Goal: Information Seeking & Learning: Learn about a topic

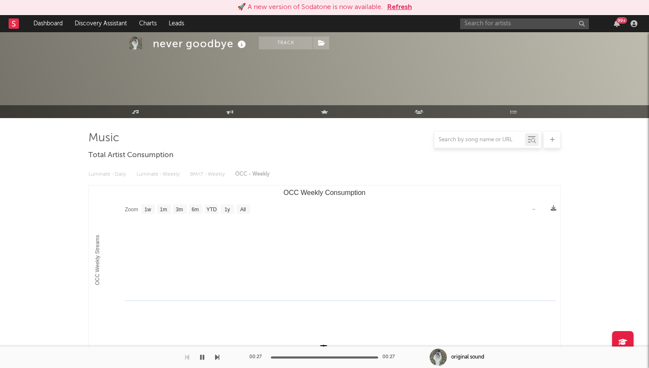
select select "1w"
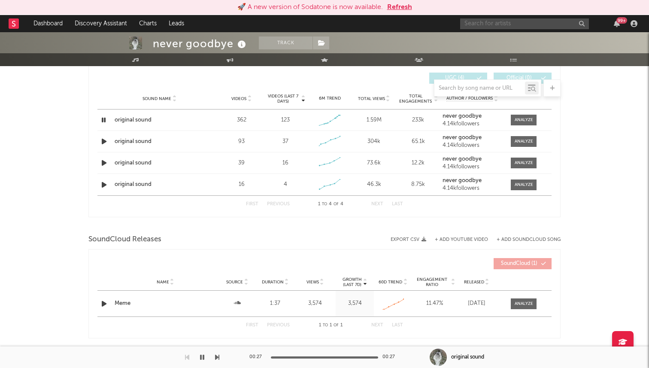
click at [494, 24] on input "text" at bounding box center [524, 23] width 129 height 11
type input "amifly"
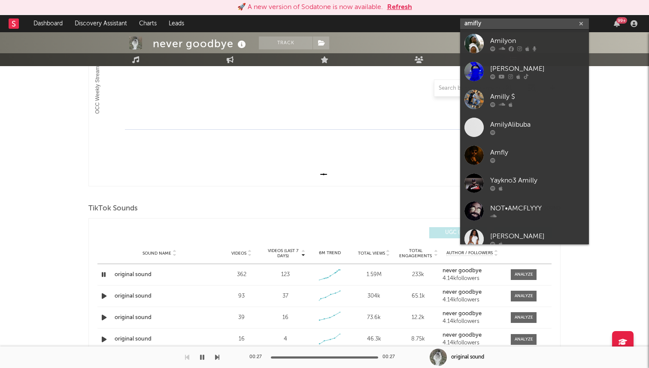
scroll to position [0, 0]
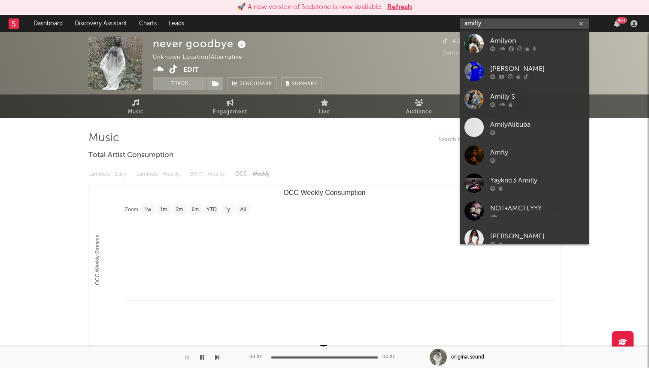
click at [186, 66] on button "Edit" at bounding box center [190, 70] width 15 height 11
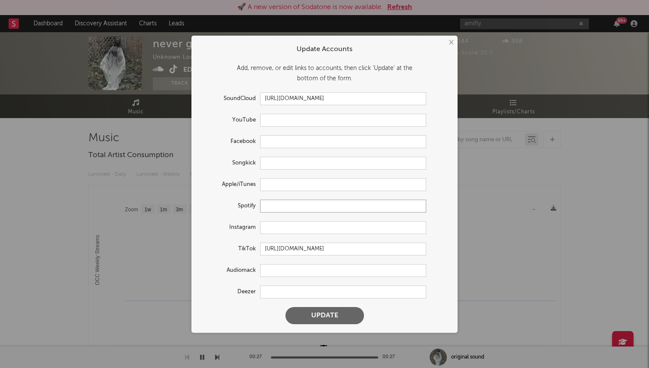
click at [277, 206] on input "text" at bounding box center [343, 206] width 166 height 13
click at [276, 227] on input "text" at bounding box center [343, 227] width 166 height 13
click at [279, 207] on input "text" at bounding box center [343, 206] width 166 height 13
paste input "https://open.spotify.com/artist/4Qqzm4FXFUgM5Ml09HRn6b"
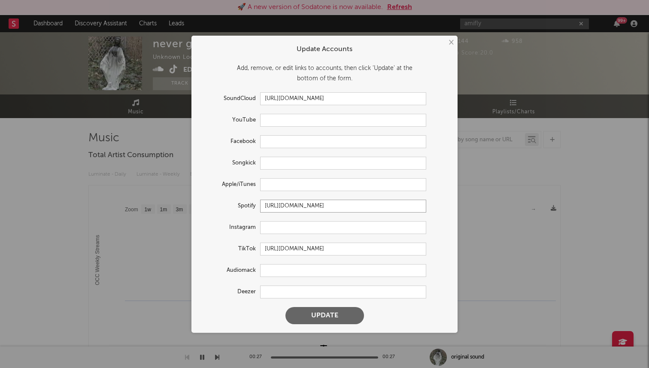
type input "https://open.spotify.com/artist/4Qqzm4FXFUgM5Ml09HRn6b"
click at [285, 307] on button "Update" at bounding box center [324, 315] width 79 height 17
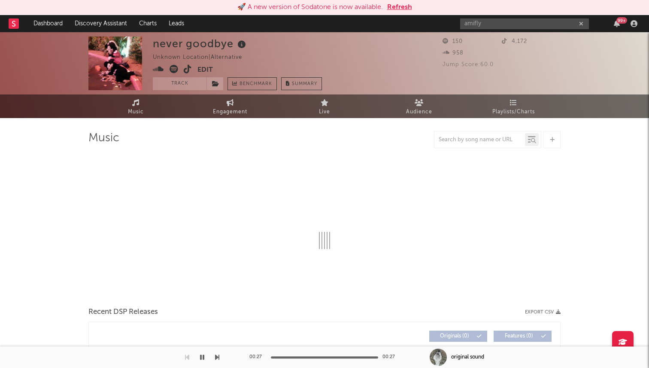
select select "1w"
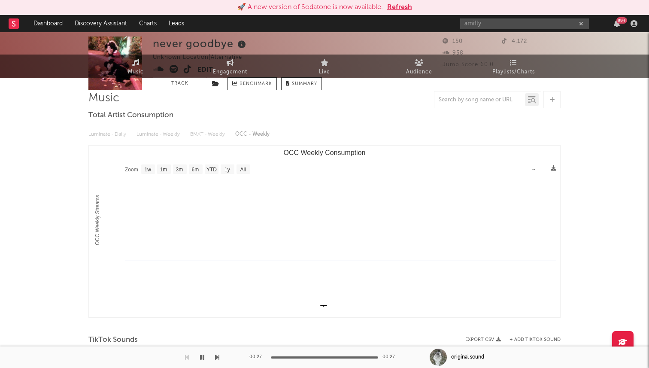
scroll to position [0, 0]
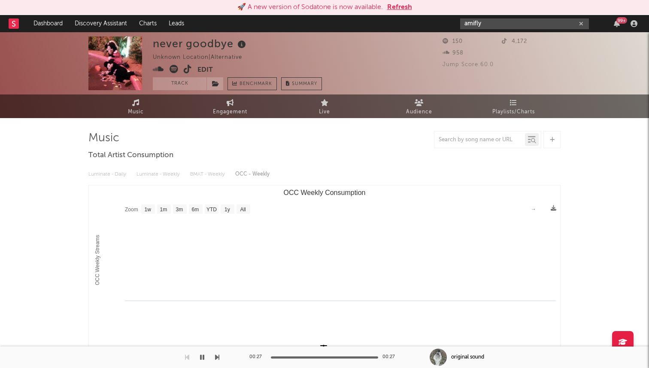
click at [489, 27] on input "amifly" at bounding box center [524, 23] width 129 height 11
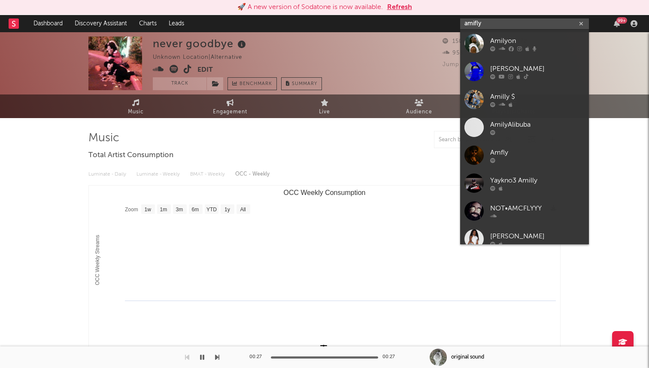
click at [487, 25] on input "amifly" at bounding box center [524, 23] width 129 height 11
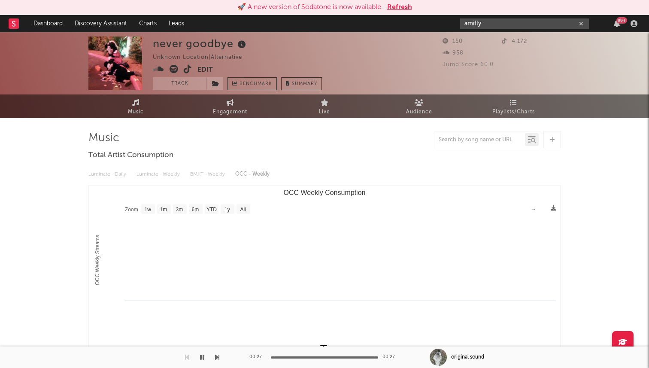
drag, startPoint x: 484, startPoint y: 25, endPoint x: 450, endPoint y: 21, distance: 34.1
click at [450, 21] on nav "Dashboard Discovery Assistant Charts Leads amifly 99 +" at bounding box center [324, 23] width 649 height 17
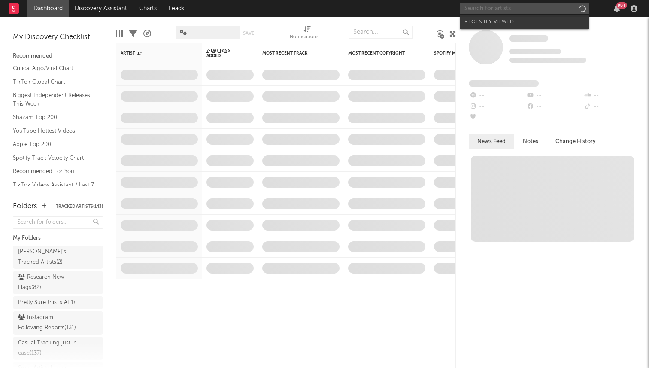
click at [481, 12] on input "text" at bounding box center [524, 8] width 129 height 11
type input "l"
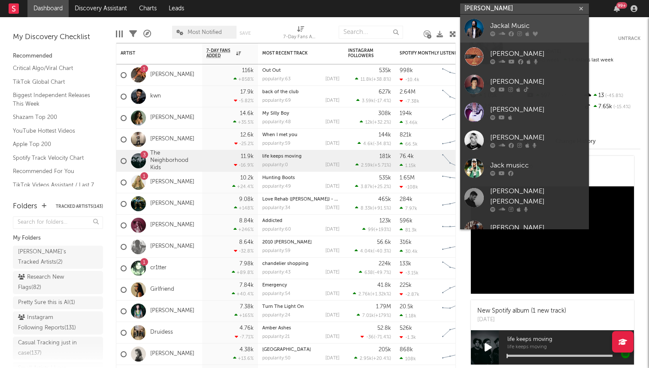
type input "[PERSON_NAME]"
click at [490, 20] on link "Jackal Music" at bounding box center [524, 29] width 129 height 28
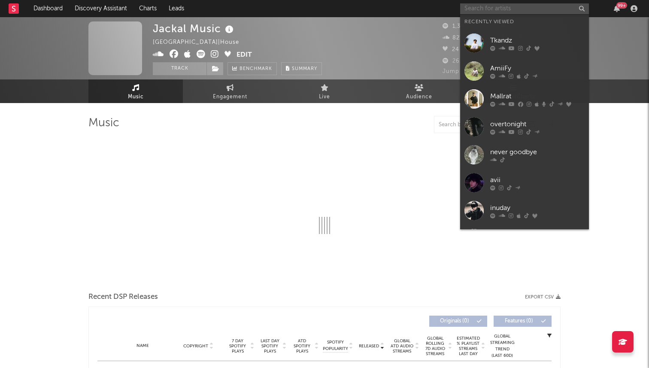
click at [506, 6] on input "text" at bounding box center [524, 8] width 129 height 11
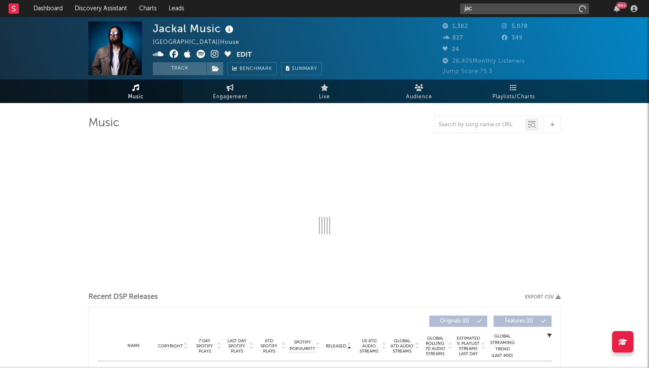
type input "jack"
select select "6m"
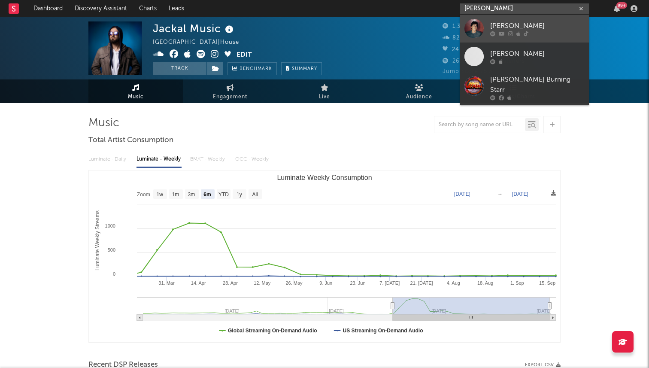
type input "jack murnin"
click at [522, 25] on div "[PERSON_NAME]" at bounding box center [537, 26] width 94 height 10
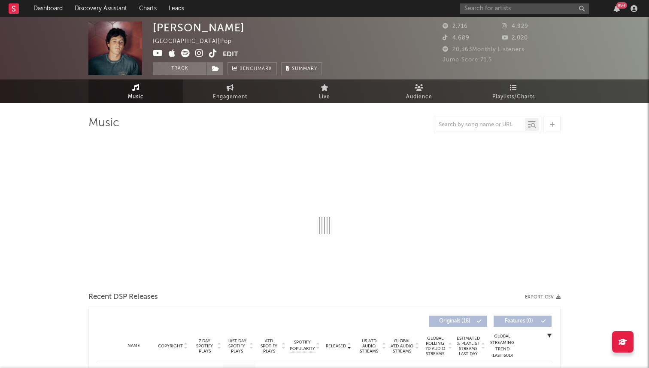
select select "6m"
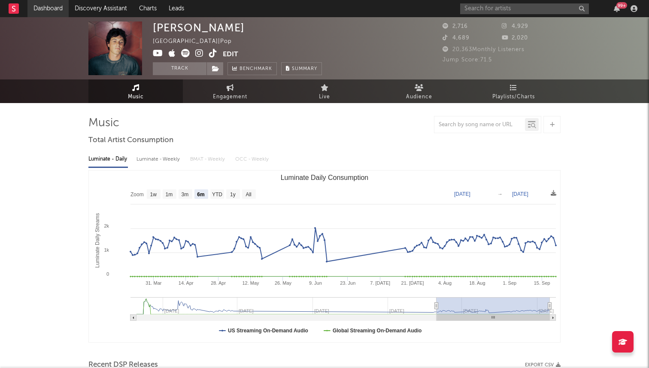
click at [38, 10] on link "Dashboard" at bounding box center [47, 8] width 41 height 17
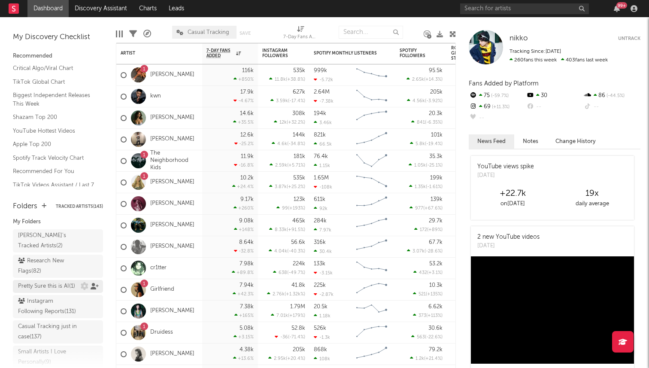
scroll to position [18, 0]
click at [53, 256] on div "Research New Flags ( 82 )" at bounding box center [48, 264] width 61 height 21
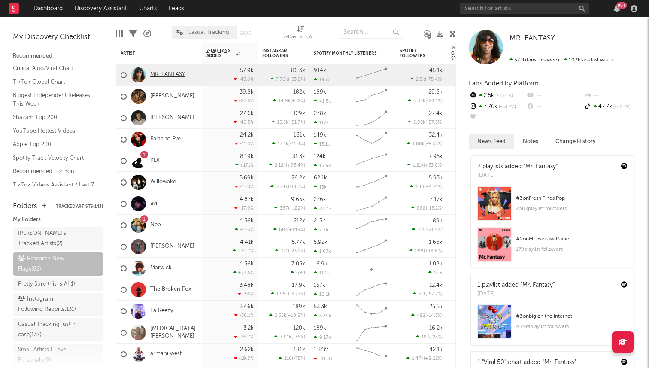
click at [168, 76] on link "MR. FANTASY" at bounding box center [167, 74] width 35 height 7
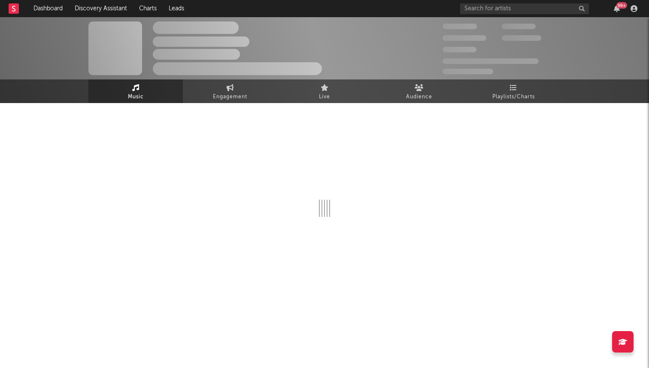
select select "1w"
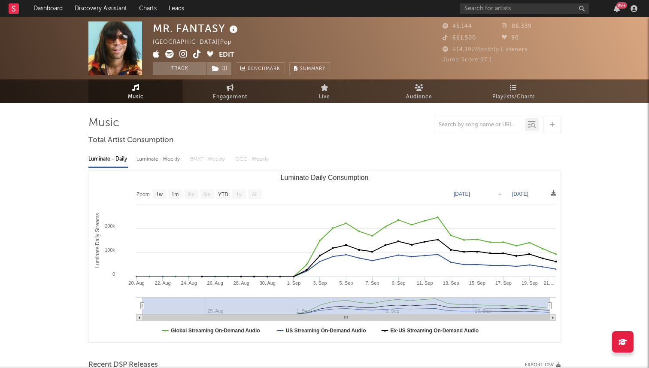
click at [198, 51] on icon at bounding box center [197, 54] width 8 height 9
click at [493, 5] on input "text" at bounding box center [524, 8] width 129 height 11
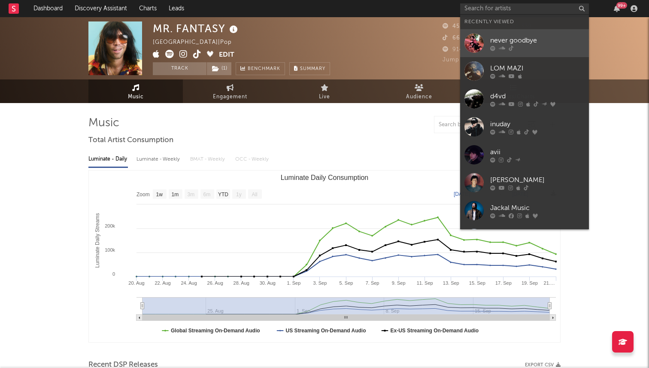
click at [485, 42] on link "never goodbye" at bounding box center [524, 43] width 129 height 28
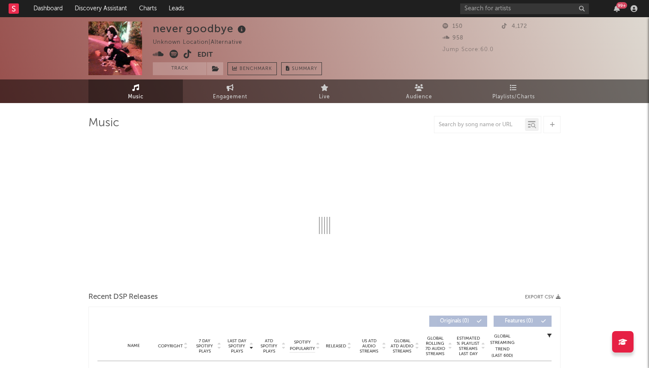
select select "1w"
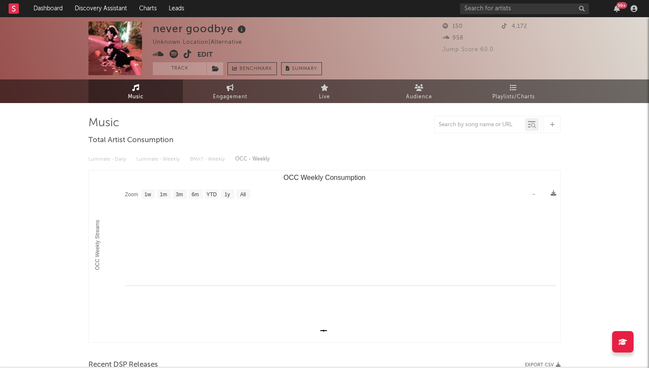
click at [188, 53] on icon at bounding box center [188, 54] width 8 height 9
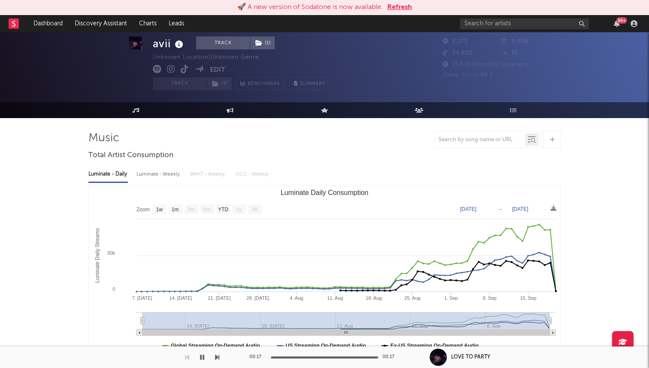
select select "1w"
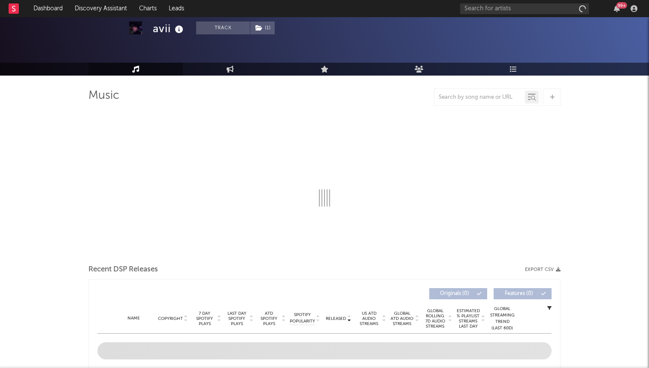
select select "1w"
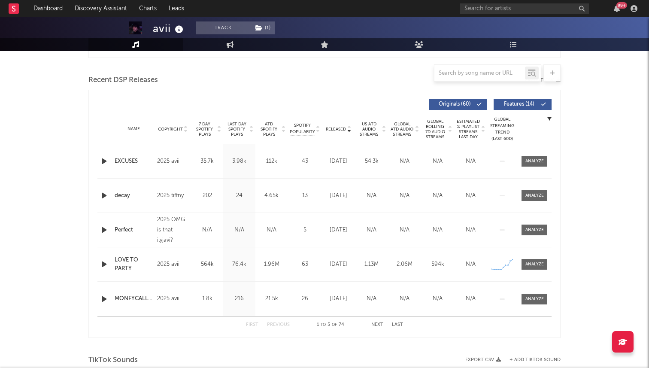
scroll to position [286, 0]
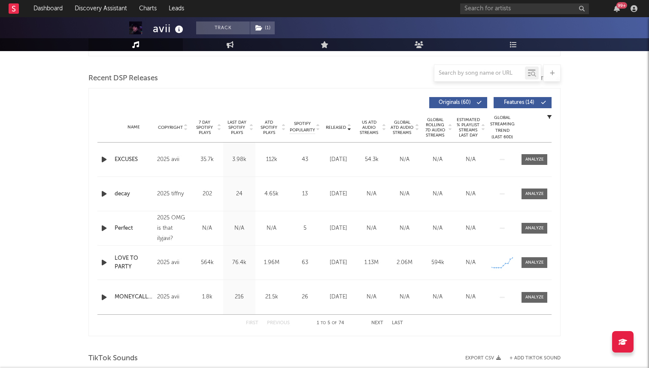
click at [207, 132] on span "7 Day Spotify Plays" at bounding box center [204, 127] width 23 height 15
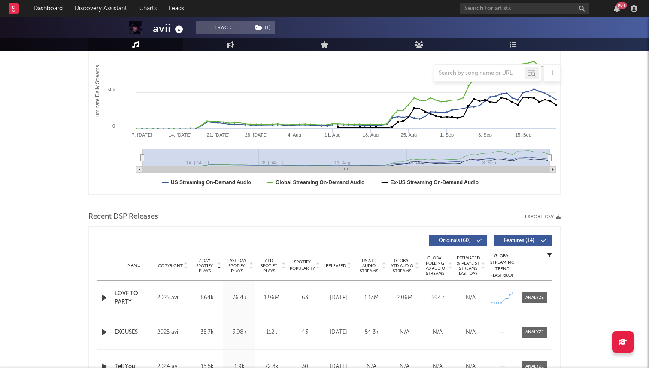
scroll to position [0, 0]
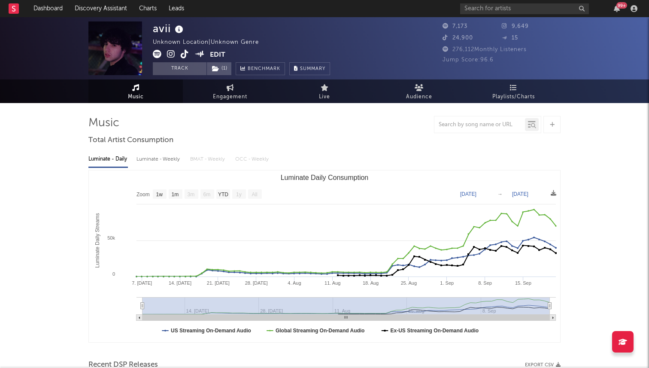
click at [183, 55] on icon at bounding box center [185, 54] width 8 height 9
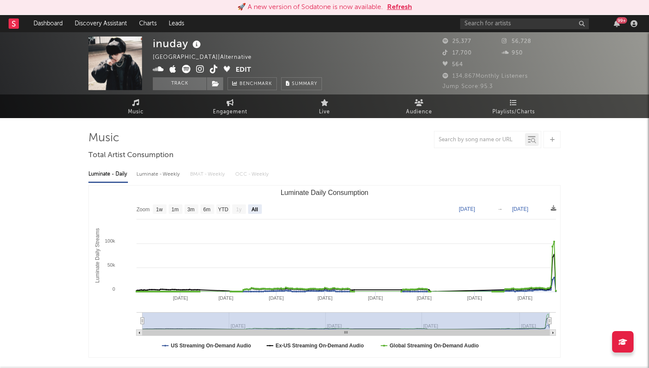
select select "All"
select select "1w"
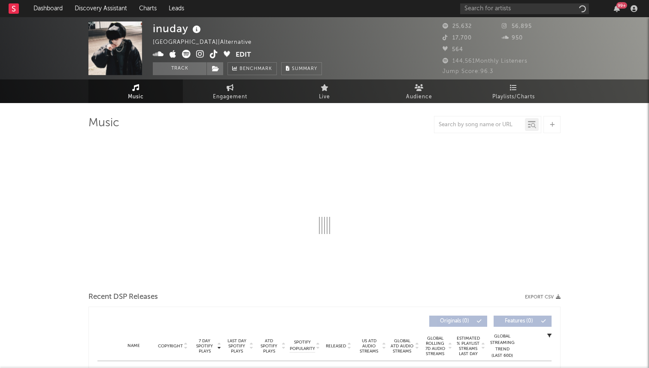
select select "6m"
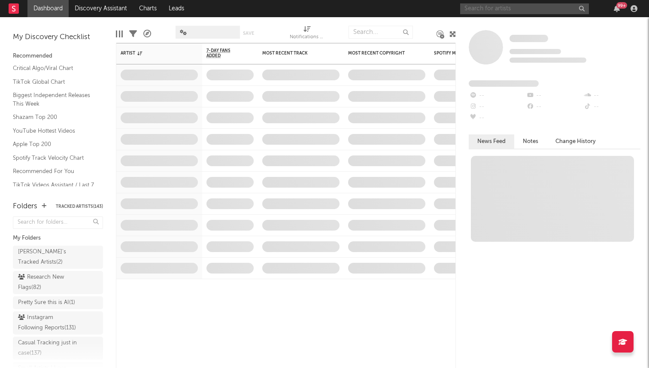
click at [537, 12] on input "text" at bounding box center [524, 8] width 129 height 11
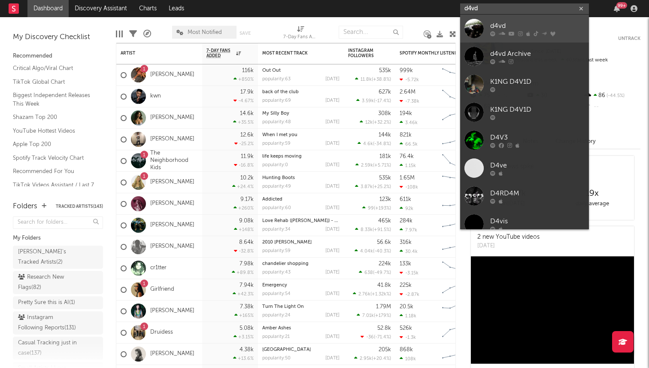
type input "d4vd"
click at [512, 24] on div "d4vd" at bounding box center [537, 26] width 94 height 10
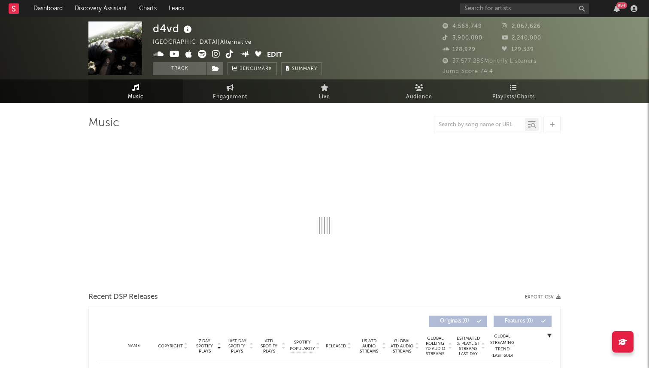
select select "6m"
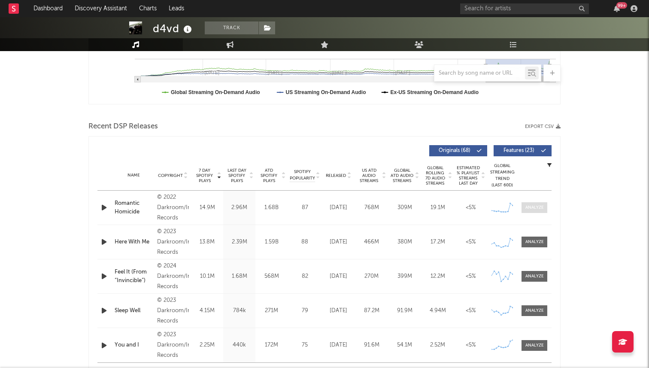
click at [536, 206] on div at bounding box center [534, 207] width 18 height 6
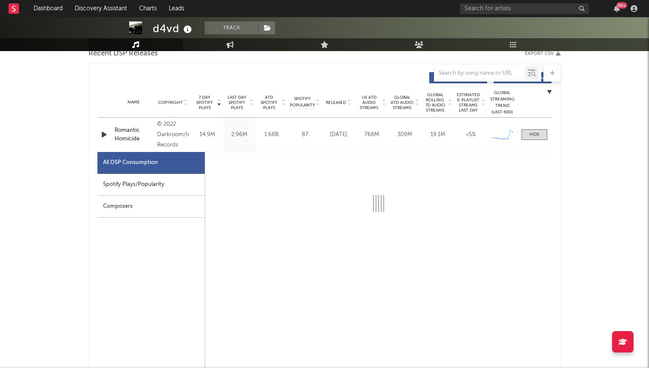
scroll to position [306, 0]
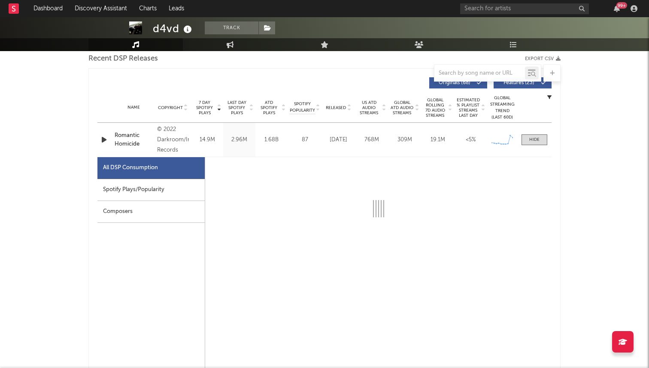
select select "6m"
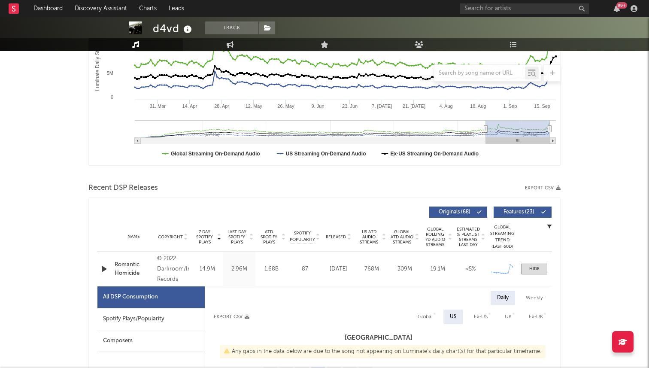
scroll to position [158, 0]
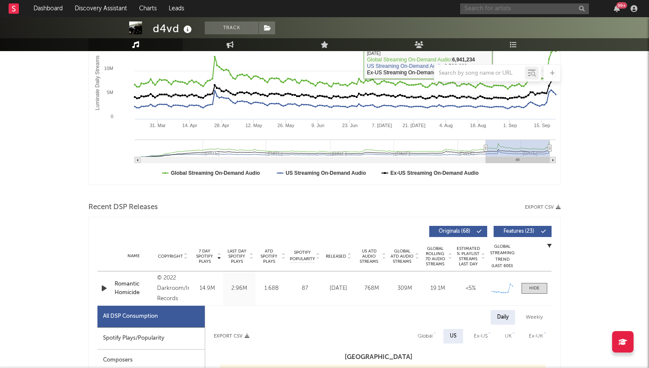
click at [496, 12] on input "text" at bounding box center [524, 8] width 129 height 11
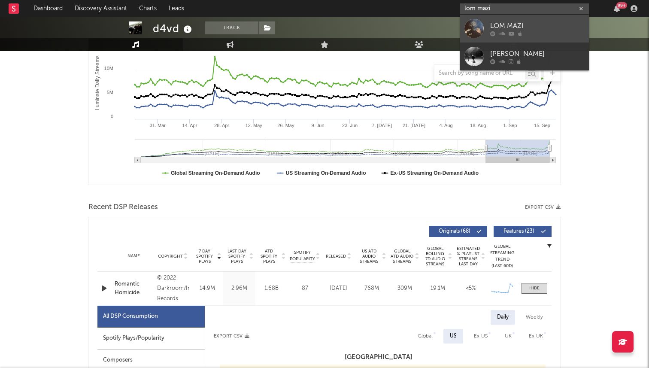
type input "lom mazi"
click at [488, 26] on link "LOM MAZI" at bounding box center [524, 29] width 129 height 28
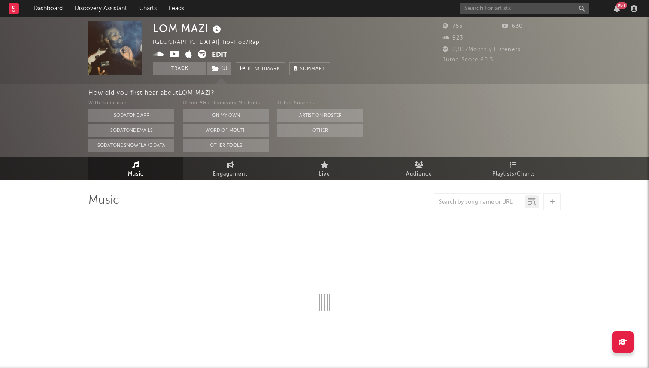
select select "6m"
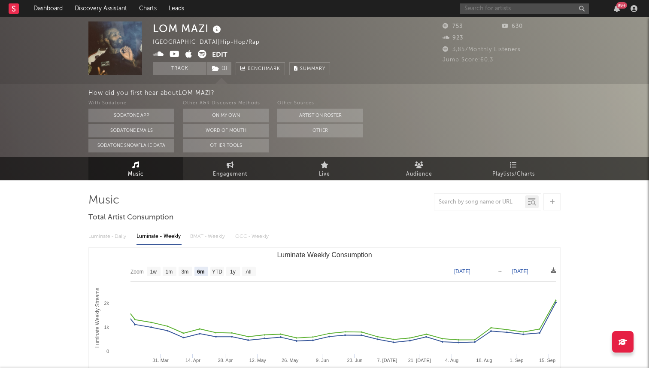
click at [490, 12] on input "text" at bounding box center [524, 8] width 129 height 11
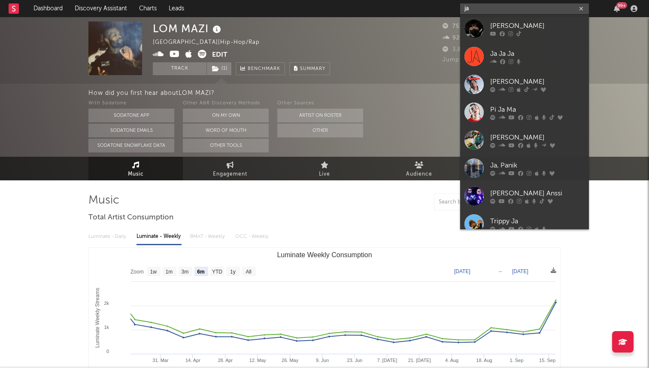
type input "j"
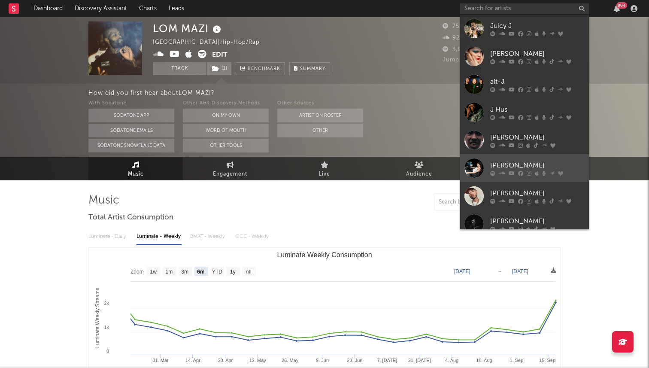
click at [474, 163] on div at bounding box center [473, 167] width 19 height 19
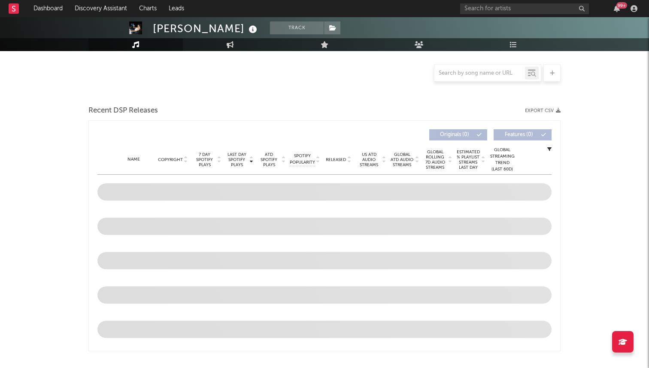
scroll to position [240, 0]
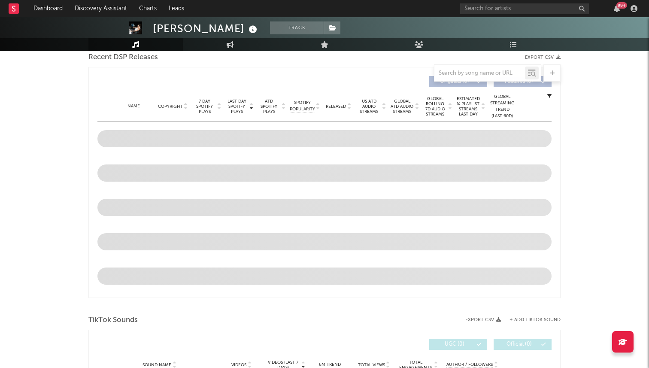
select select "6m"
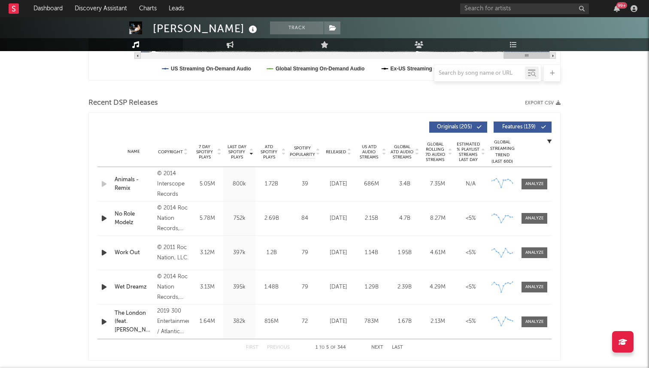
scroll to position [306, 0]
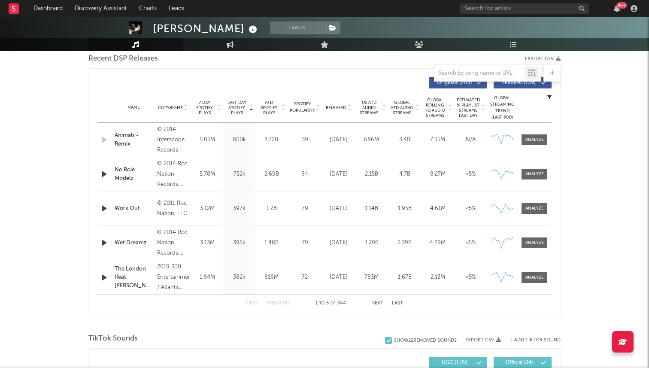
click at [377, 310] on div "First Previous 1 to 5 of 344 Next Last" at bounding box center [324, 303] width 157 height 17
click at [376, 306] on div "First Previous 1 to 5 of 344 Next Last" at bounding box center [324, 303] width 157 height 17
click at [376, 302] on button "Next" at bounding box center [377, 303] width 12 height 5
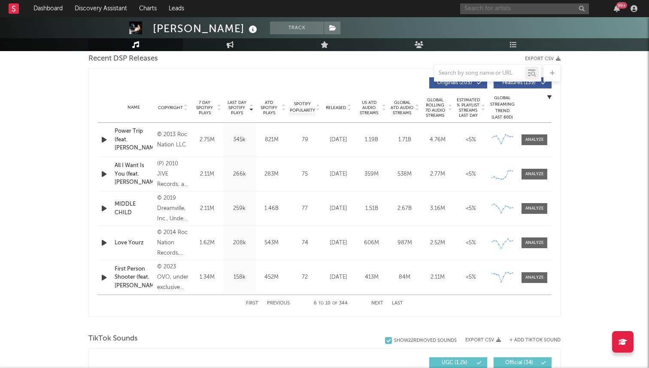
click at [482, 4] on input "text" at bounding box center [524, 8] width 129 height 11
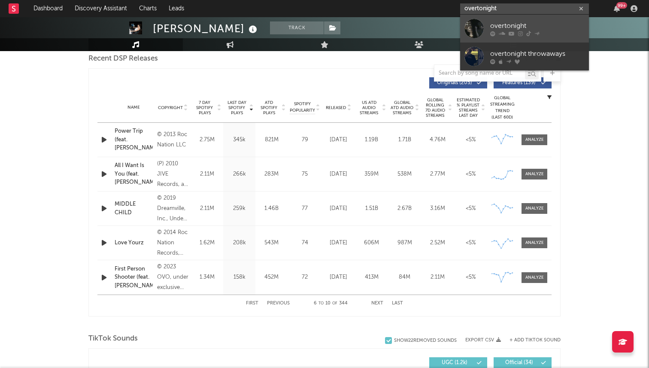
type input "overtonight"
click at [494, 22] on div "overtonight" at bounding box center [537, 26] width 94 height 10
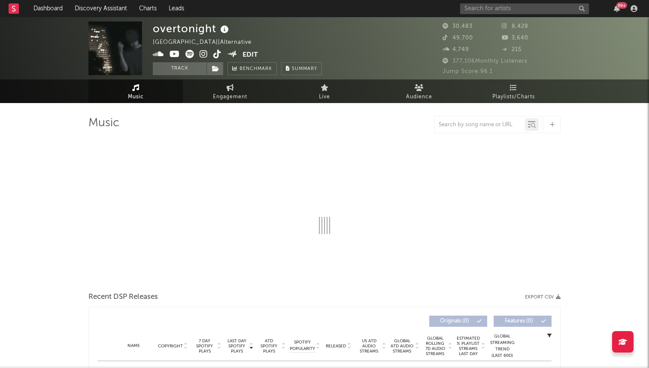
select select "6m"
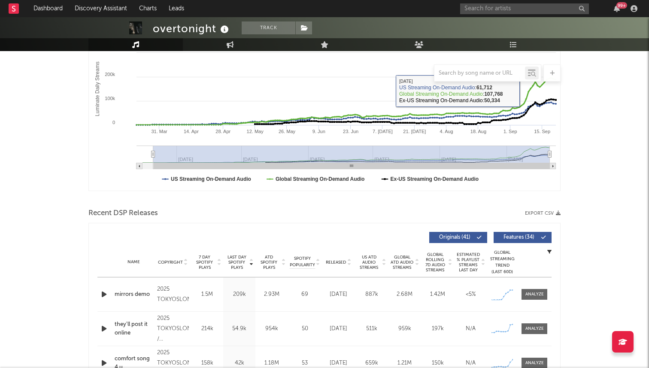
scroll to position [267, 0]
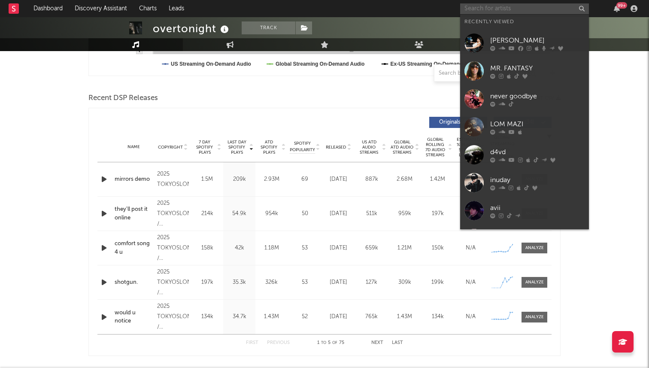
click at [509, 7] on input "text" at bounding box center [524, 8] width 129 height 11
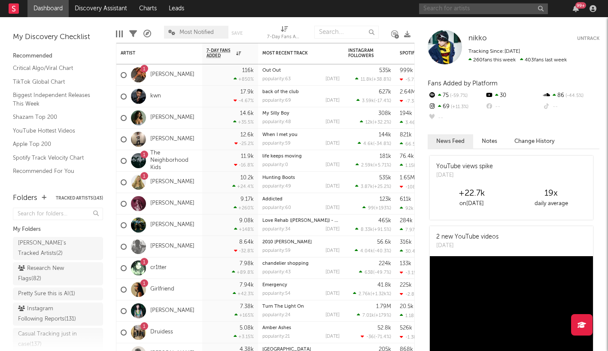
click at [449, 8] on input "text" at bounding box center [483, 8] width 129 height 11
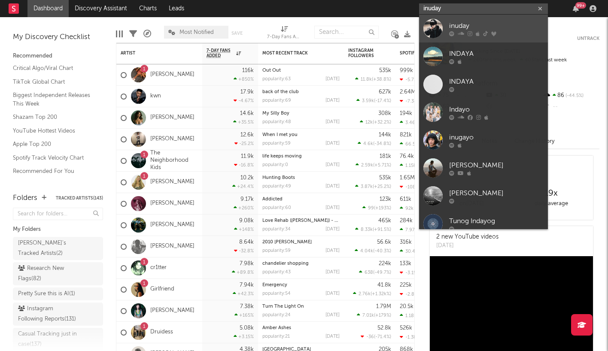
type input "inuday"
click at [431, 30] on div at bounding box center [432, 28] width 19 height 19
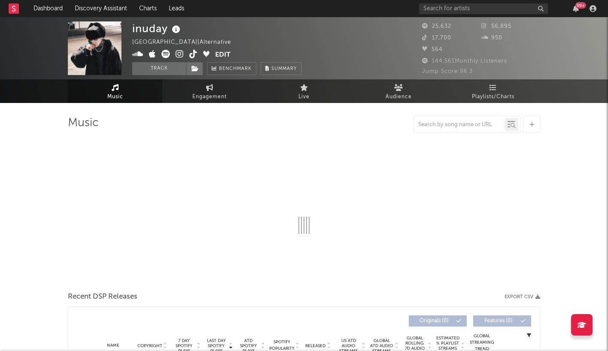
select select "6m"
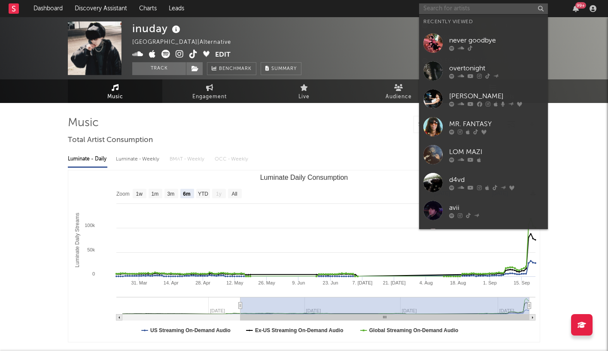
click at [448, 9] on input "text" at bounding box center [483, 8] width 129 height 11
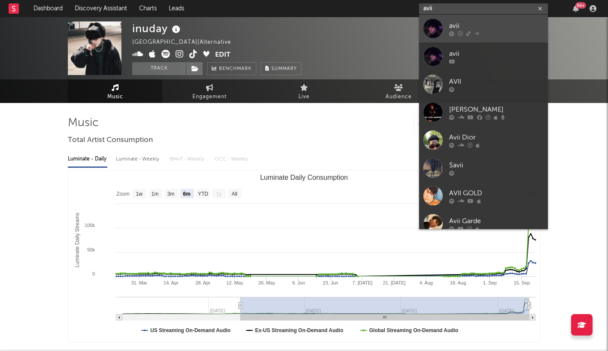
type input "avii"
click at [457, 35] on div at bounding box center [496, 33] width 94 height 5
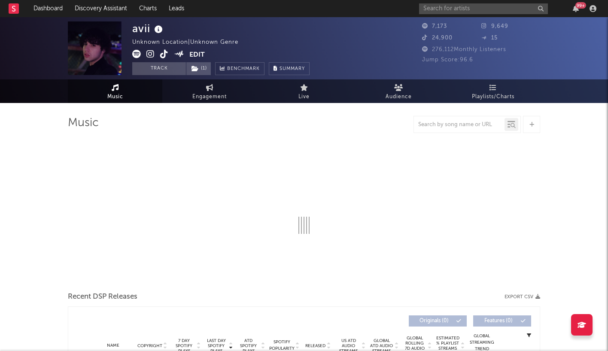
select select "1w"
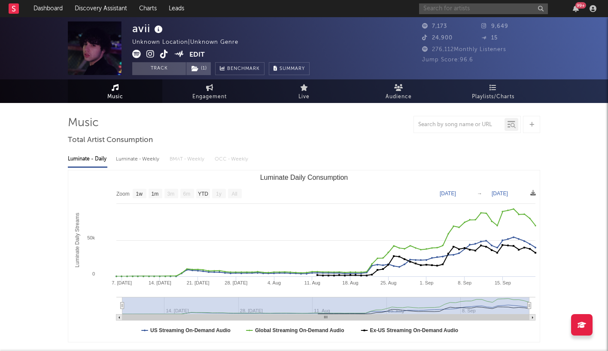
click at [460, 9] on input "text" at bounding box center [483, 8] width 129 height 11
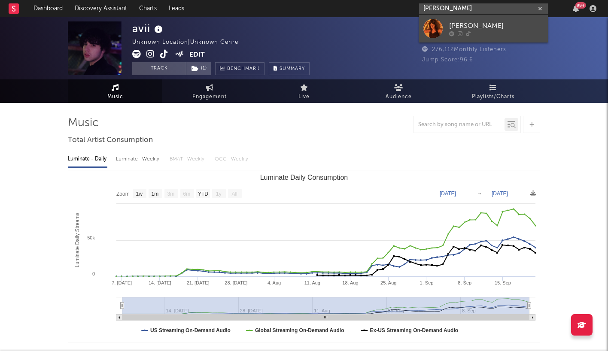
type input "lydia kenny"
click at [463, 28] on div "Lydia Kenny" at bounding box center [496, 26] width 94 height 10
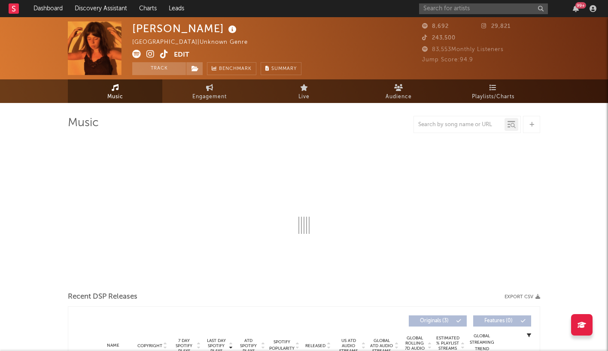
select select "1w"
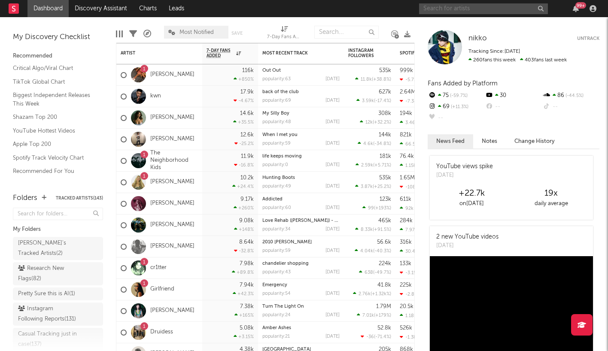
click at [435, 8] on input "text" at bounding box center [483, 8] width 129 height 11
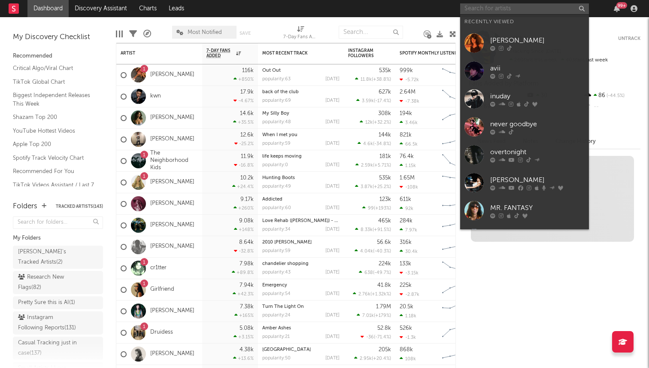
click at [492, 8] on input "text" at bounding box center [524, 8] width 129 height 11
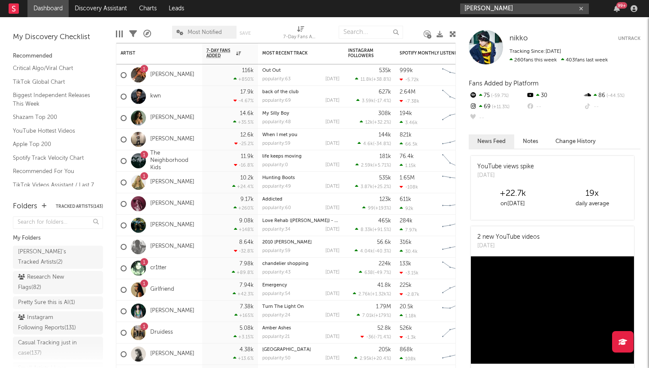
type input "[PERSON_NAME]"
drag, startPoint x: 502, startPoint y: 10, endPoint x: 442, endPoint y: 7, distance: 60.2
click at [443, 8] on nav "Dashboard Discovery Assistant Charts Leads [PERSON_NAME] 99 +" at bounding box center [324, 8] width 649 height 17
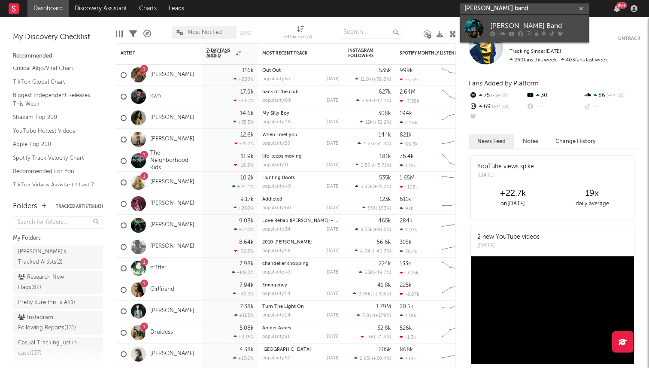
type input "[PERSON_NAME] band"
click at [479, 25] on div at bounding box center [473, 28] width 19 height 19
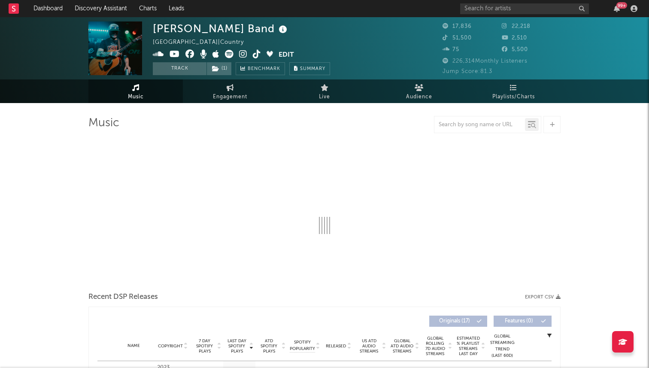
select select "6m"
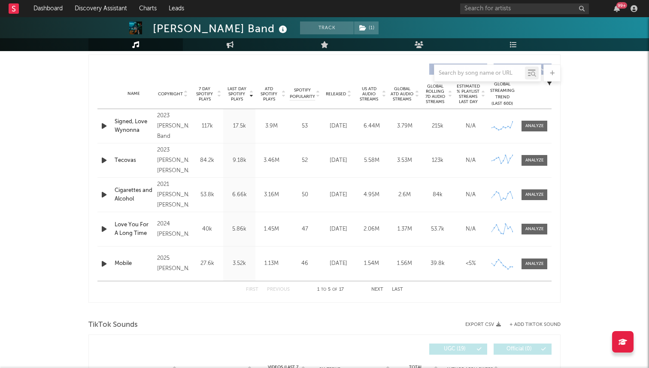
scroll to position [330, 0]
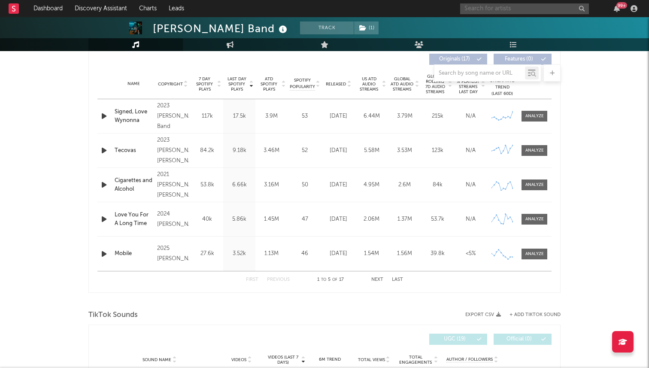
click at [495, 11] on input "text" at bounding box center [524, 8] width 129 height 11
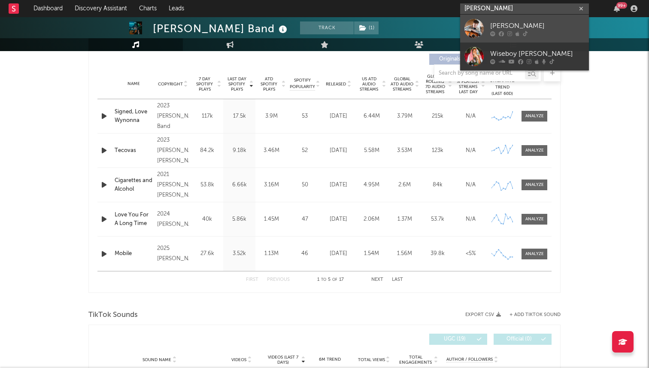
type input "jeremy wise"
click at [483, 21] on div at bounding box center [473, 28] width 19 height 19
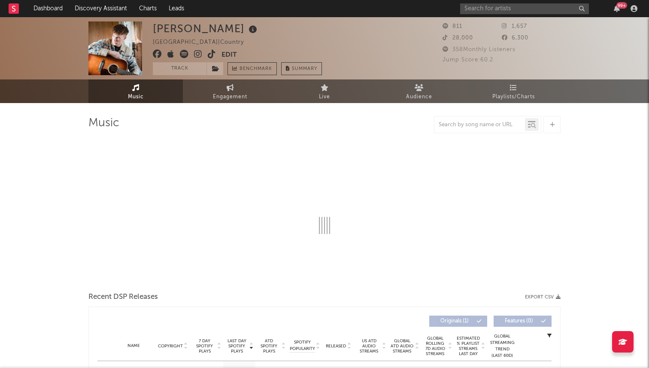
select select "1w"
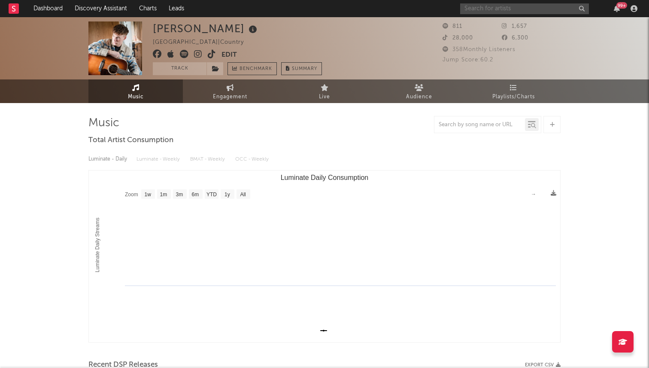
click at [479, 7] on input "text" at bounding box center [524, 8] width 129 height 11
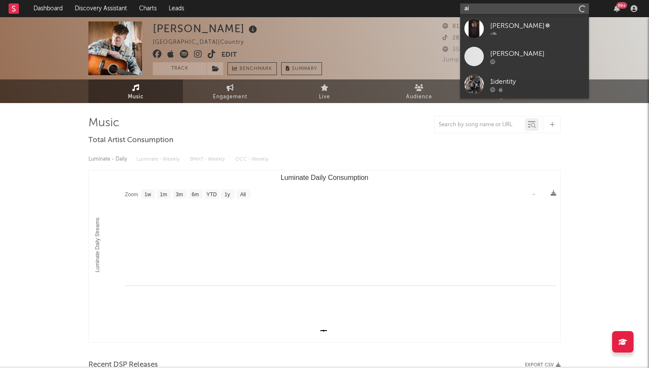
type input "a"
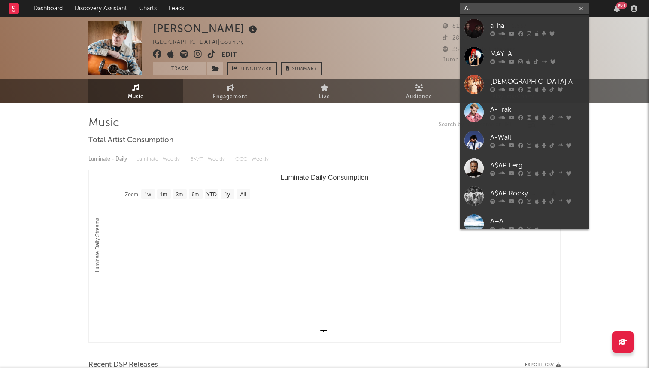
type input "A"
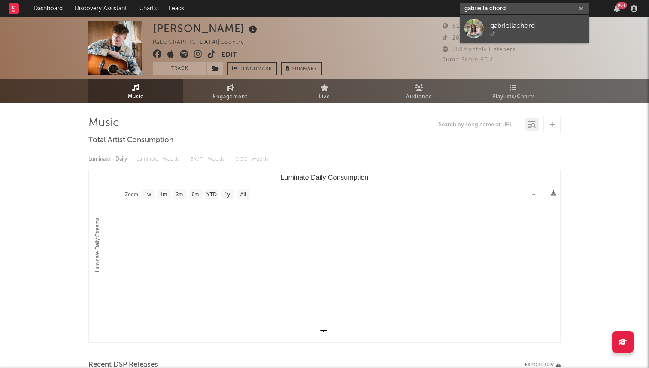
type input "gabriella chord"
click at [476, 33] on div at bounding box center [473, 28] width 19 height 19
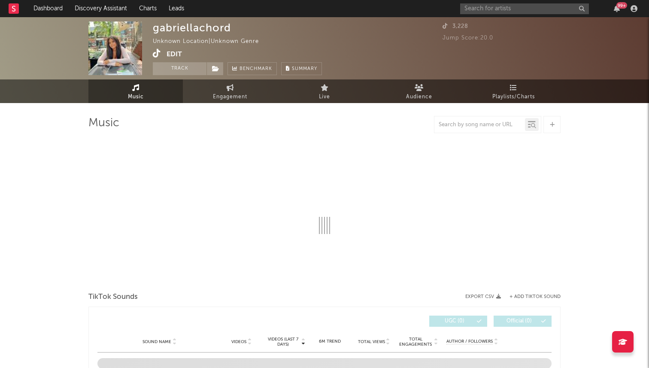
select select "1w"
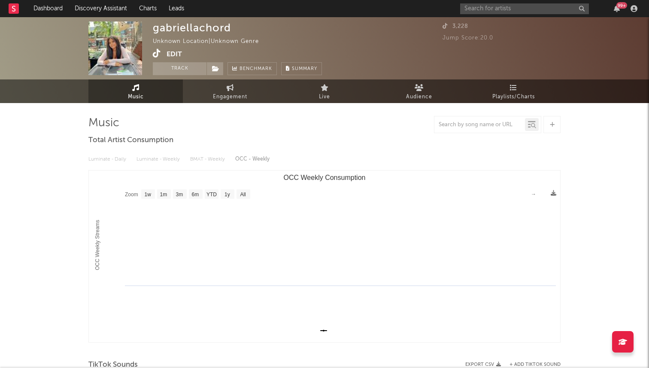
click at [154, 54] on icon at bounding box center [157, 53] width 8 height 9
click at [482, 11] on input "text" at bounding box center [524, 8] width 129 height 11
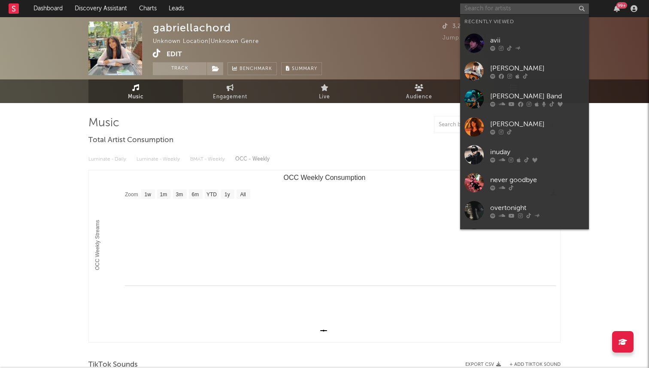
type input "a"
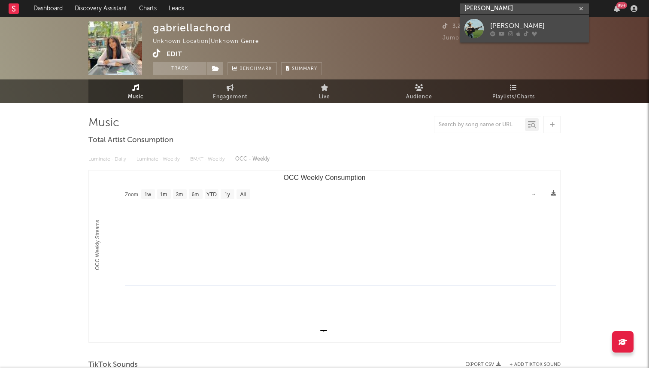
type input "tyce delk"
click at [509, 31] on icon at bounding box center [510, 33] width 5 height 5
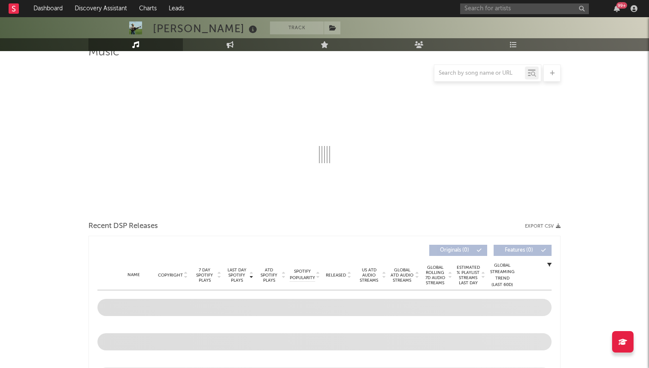
select select "1w"
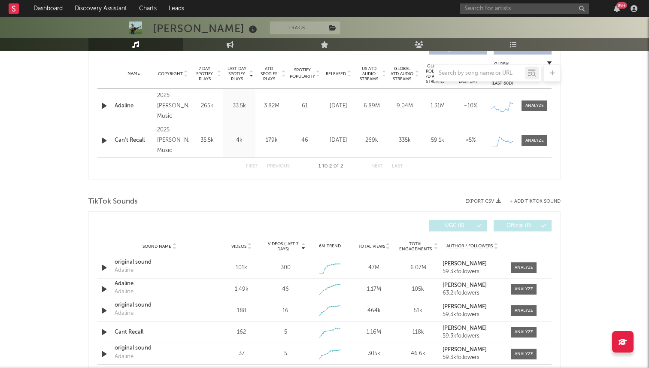
scroll to position [352, 0]
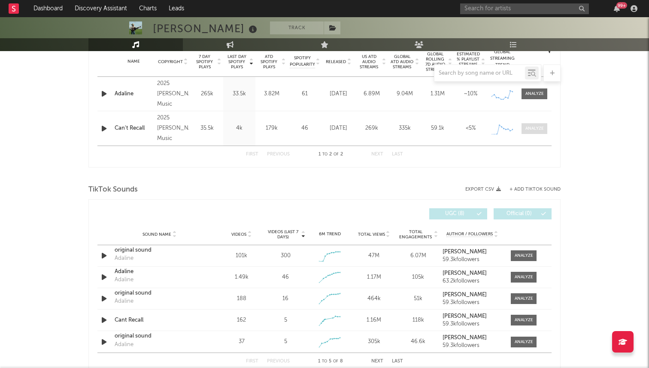
click at [527, 128] on div at bounding box center [534, 128] width 18 height 6
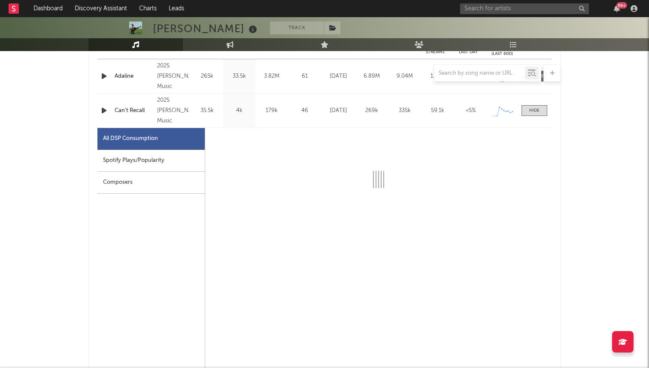
select select "1w"
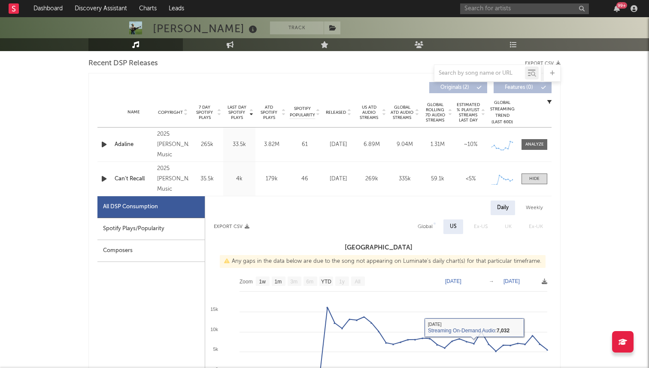
scroll to position [297, 0]
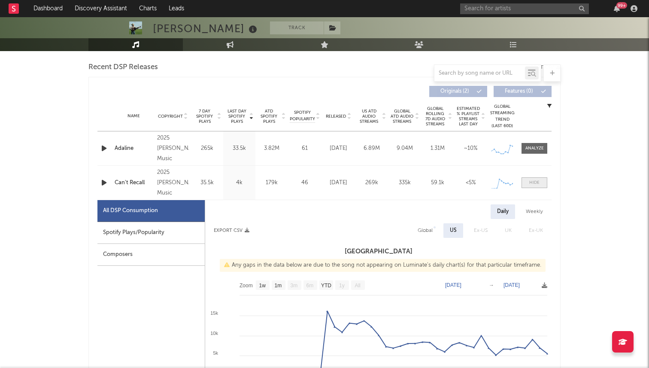
click at [540, 182] on span at bounding box center [534, 182] width 26 height 11
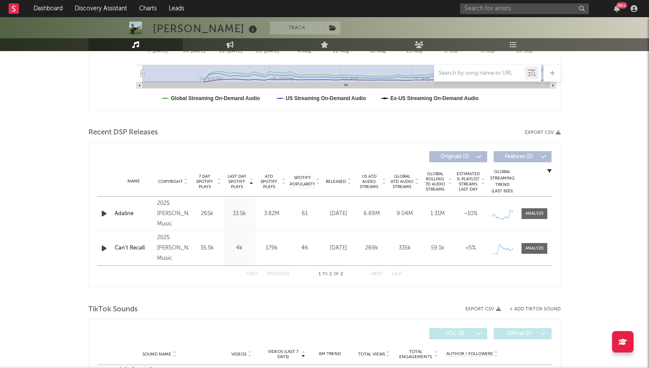
scroll to position [0, 0]
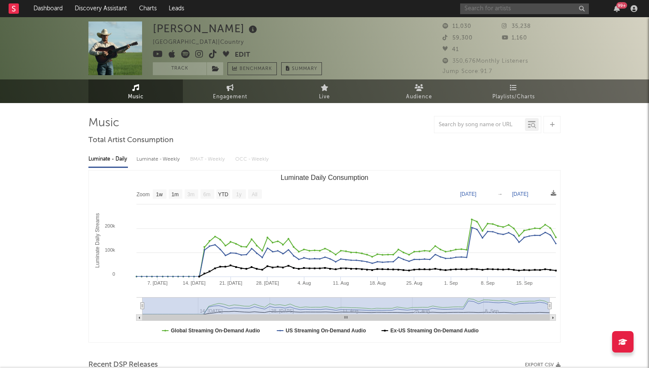
click at [462, 10] on input "text" at bounding box center [524, 8] width 129 height 11
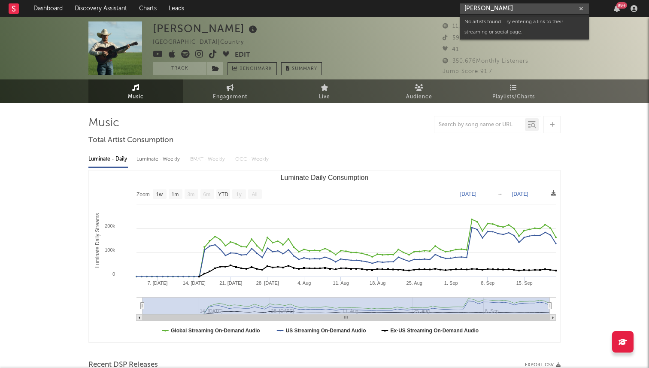
type input "colton dawson"
drag, startPoint x: 512, startPoint y: 7, endPoint x: 439, endPoint y: 0, distance: 74.2
click at [441, 1] on nav "Dashboard Discovery Assistant Charts Leads colton dawson 99 +" at bounding box center [324, 8] width 649 height 17
type input "kolton daw"
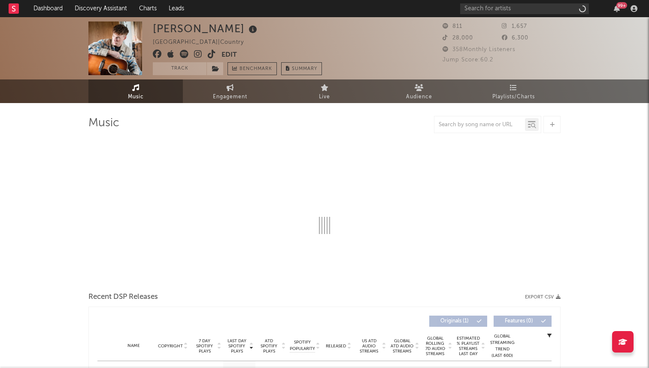
select select "1w"
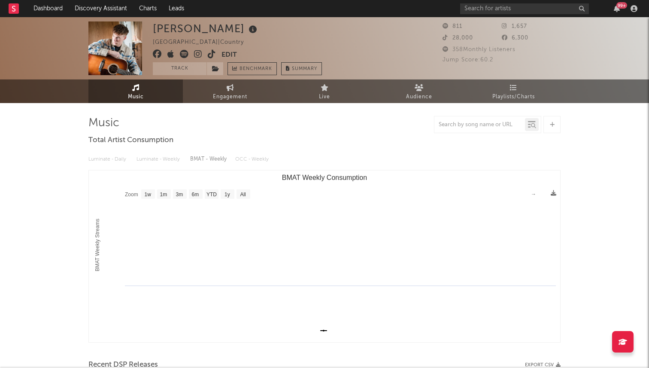
click at [211, 55] on icon at bounding box center [212, 54] width 8 height 9
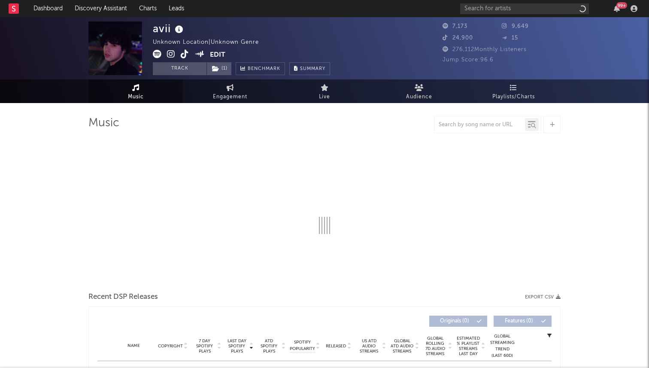
select select "1w"
